Goal: Information Seeking & Learning: Find specific fact

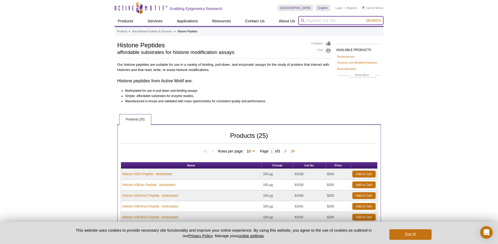
paste input "Histone H3K56ac antibody(pAb)"
type input "Histone H3K56ac antibody(pAb)"
click at [364, 18] on button "Search" at bounding box center [373, 20] width 18 height 5
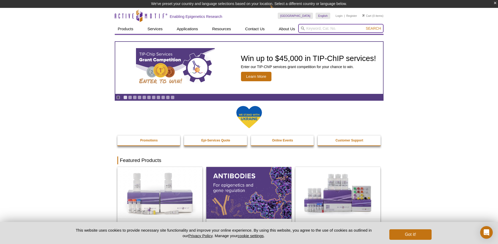
click at [312, 28] on input "search" at bounding box center [340, 28] width 85 height 9
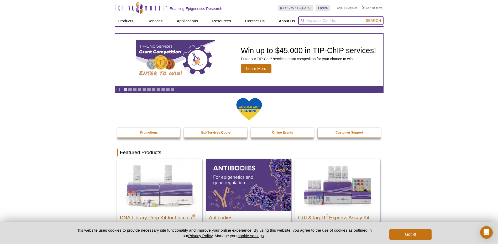
paste input "Histone H3K56ac antibody(pAb)"
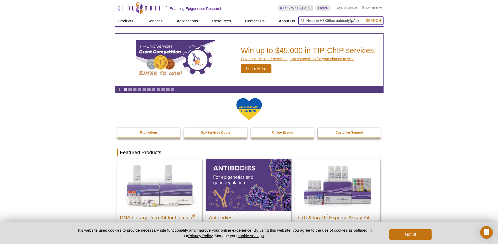
type input "Histone H3K56ac antibody(pAb)"
click at [364, 18] on button "Search" at bounding box center [373, 20] width 18 height 5
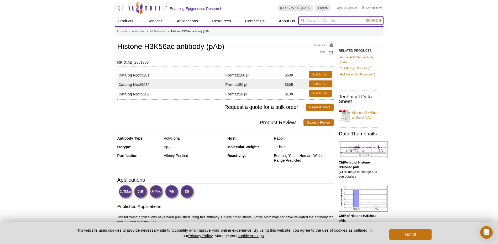
click at [315, 20] on input "search" at bounding box center [340, 20] width 85 height 9
paste input "poqnue yu9-nuV"
type input "poqnue yu9-nuV"
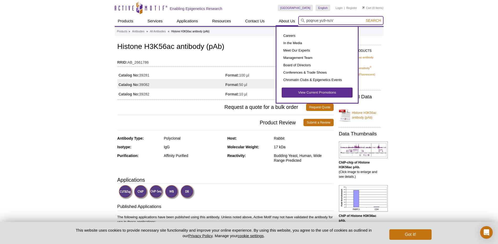
drag, startPoint x: 339, startPoint y: 18, endPoint x: 296, endPoint y: 23, distance: 42.9
click at [296, 23] on div "Products ChIP Assays ChIP Accessory Products ChIP Kits ChIP-Validated Antibodie…" at bounding box center [249, 21] width 269 height 10
